Goal: Information Seeking & Learning: Learn about a topic

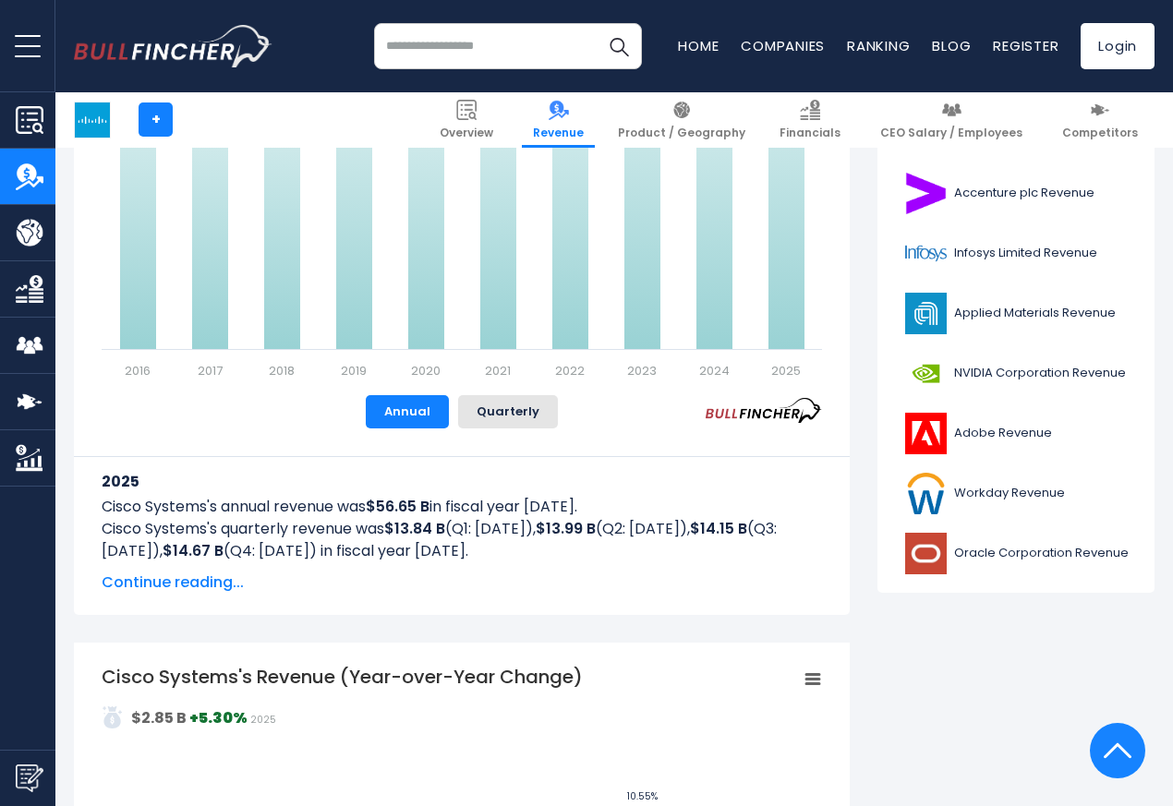
scroll to position [776, 0]
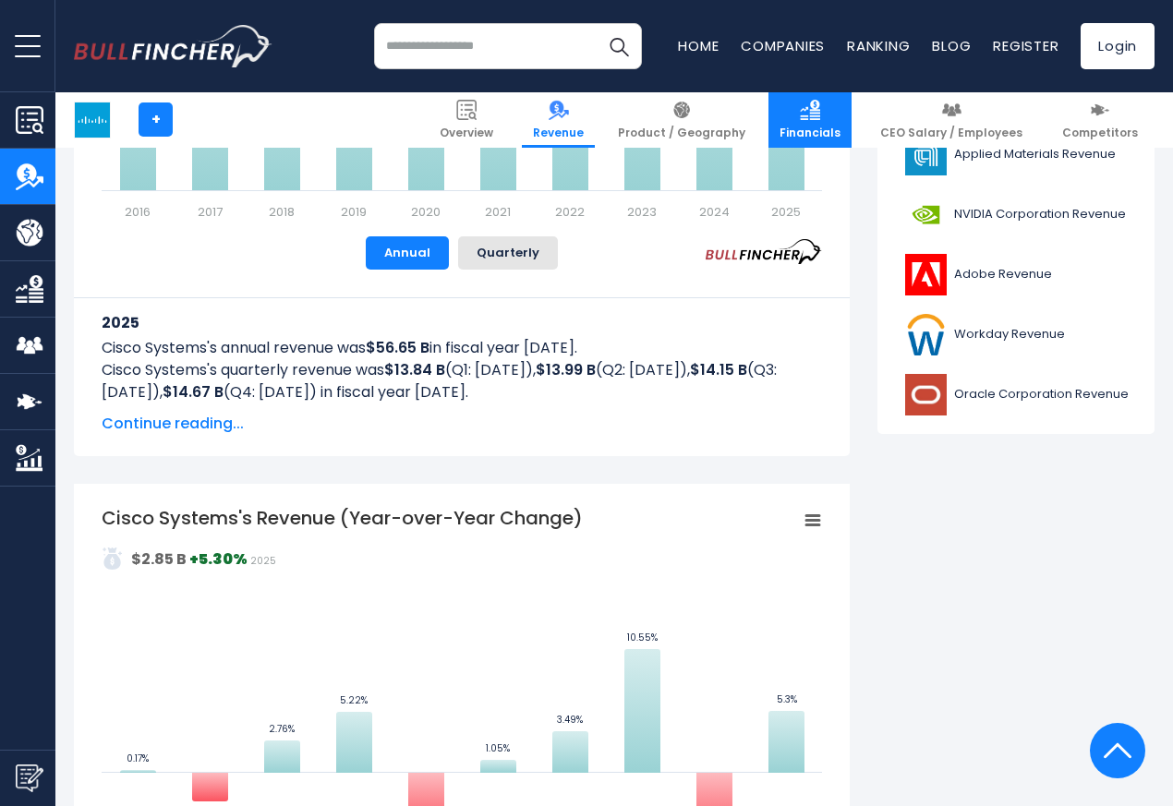
click at [818, 110] on img at bounding box center [810, 110] width 20 height 20
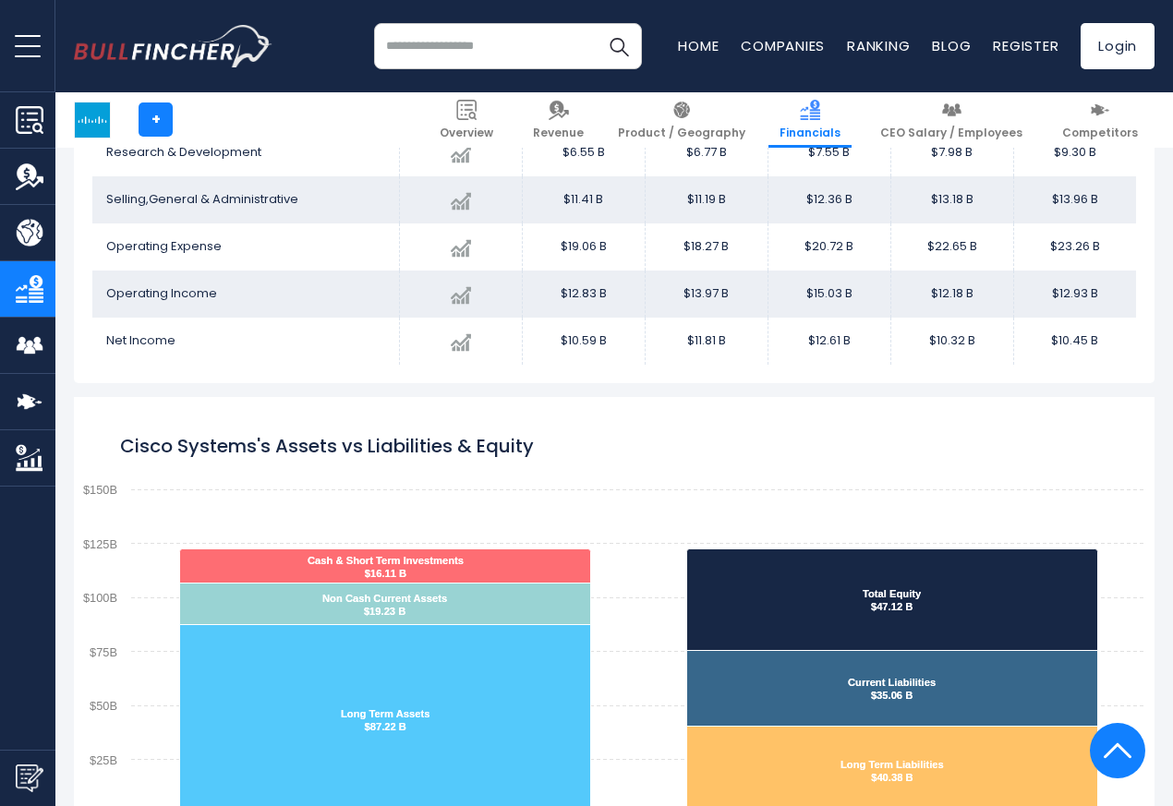
scroll to position [1330, 0]
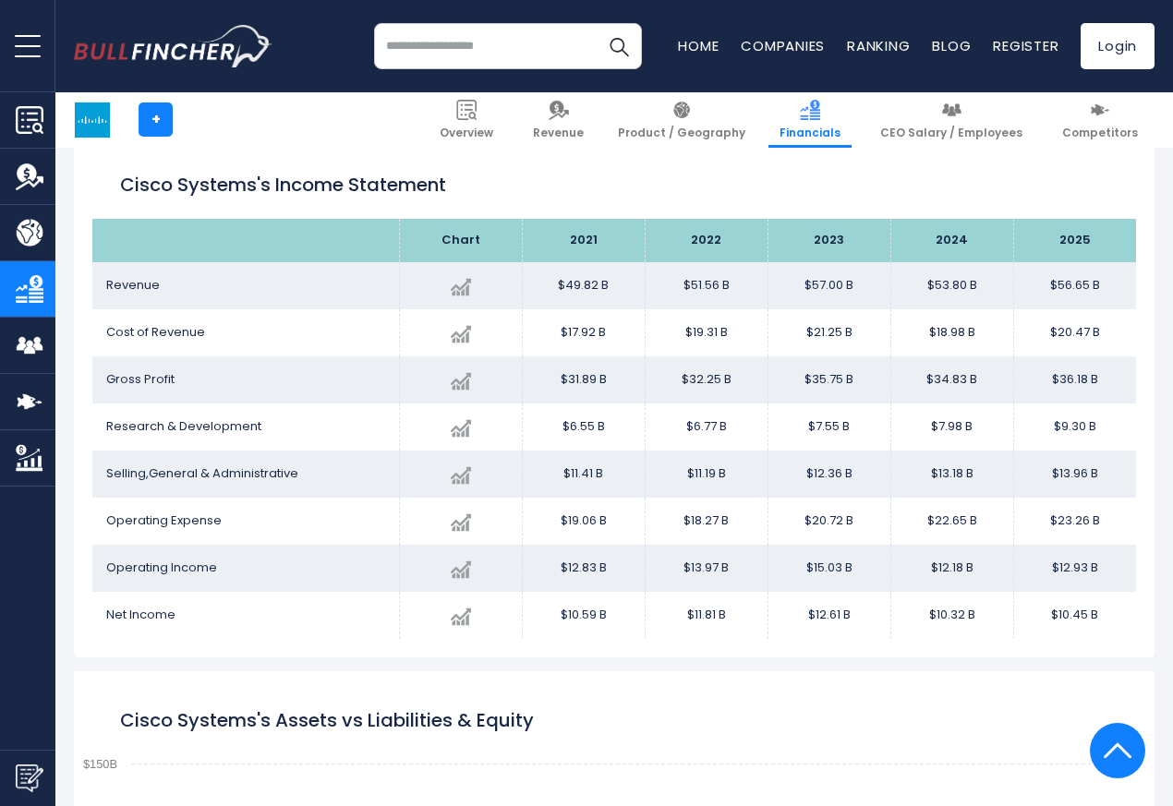
scroll to position [999, 0]
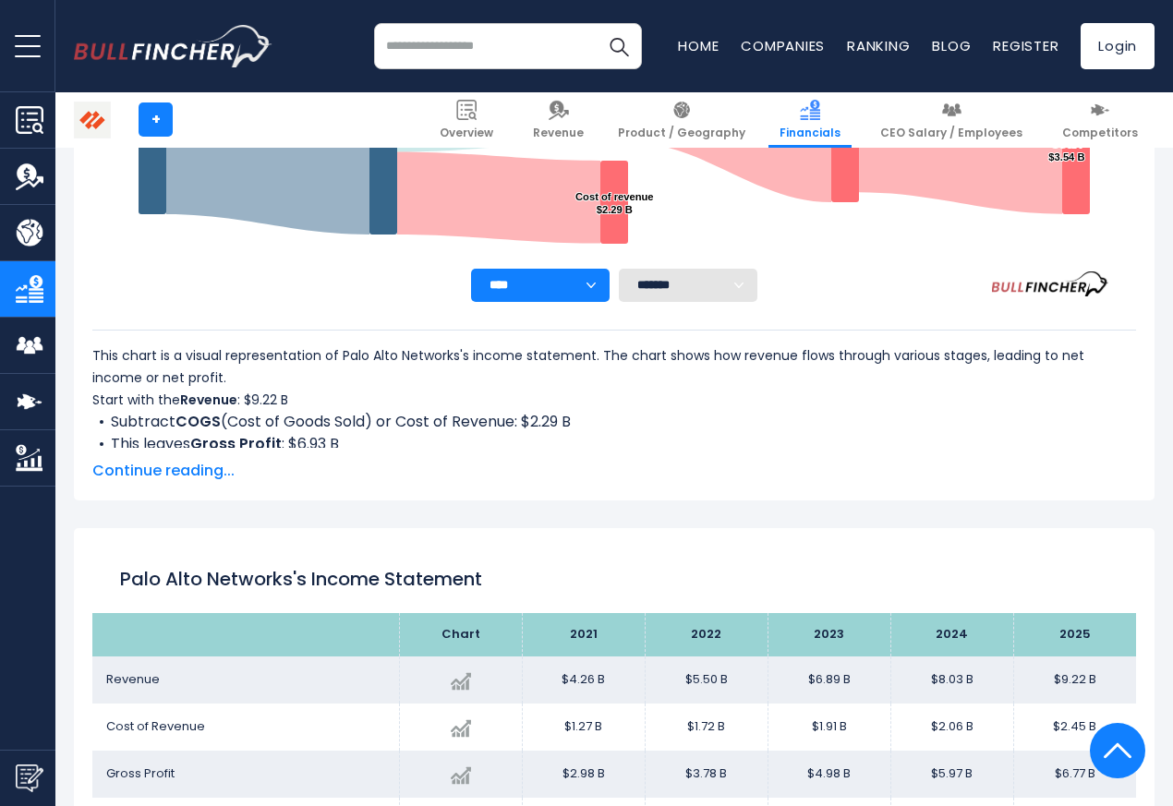
scroll to position [1108, 0]
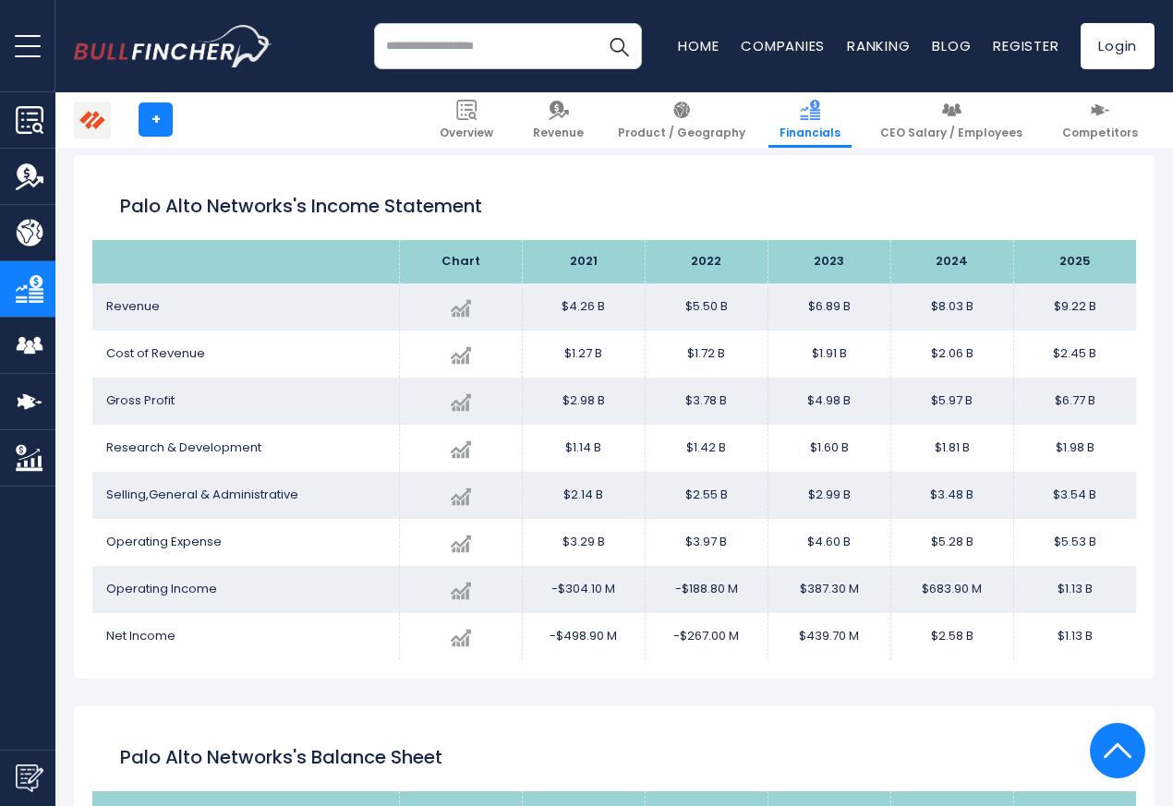
scroll to position [999, 0]
